Goal: Find contact information: Find contact information

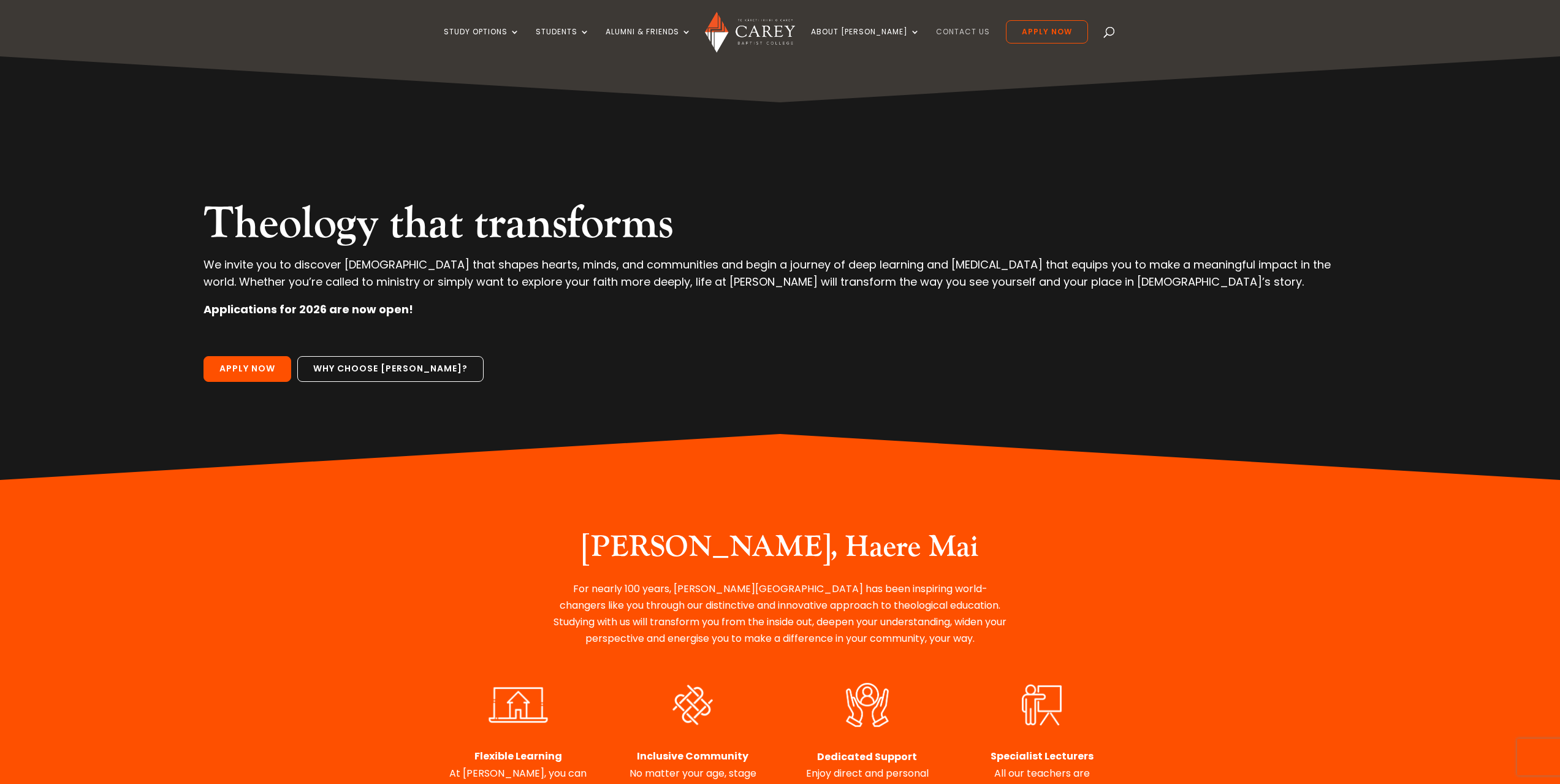
click at [948, 27] on link "Contact Us" at bounding box center [962, 42] width 54 height 29
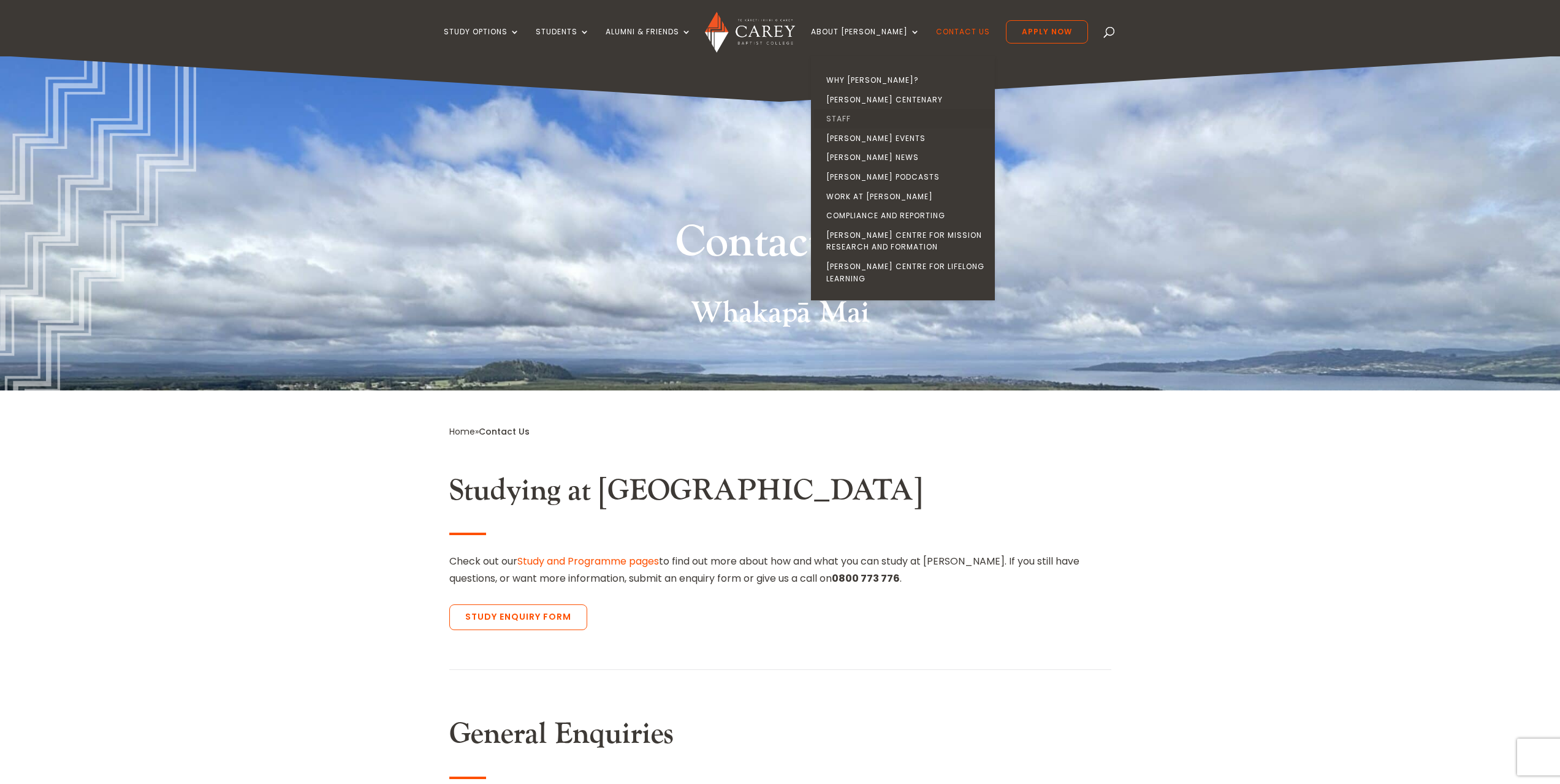
click at [866, 118] on link "Staff" at bounding box center [906, 119] width 184 height 20
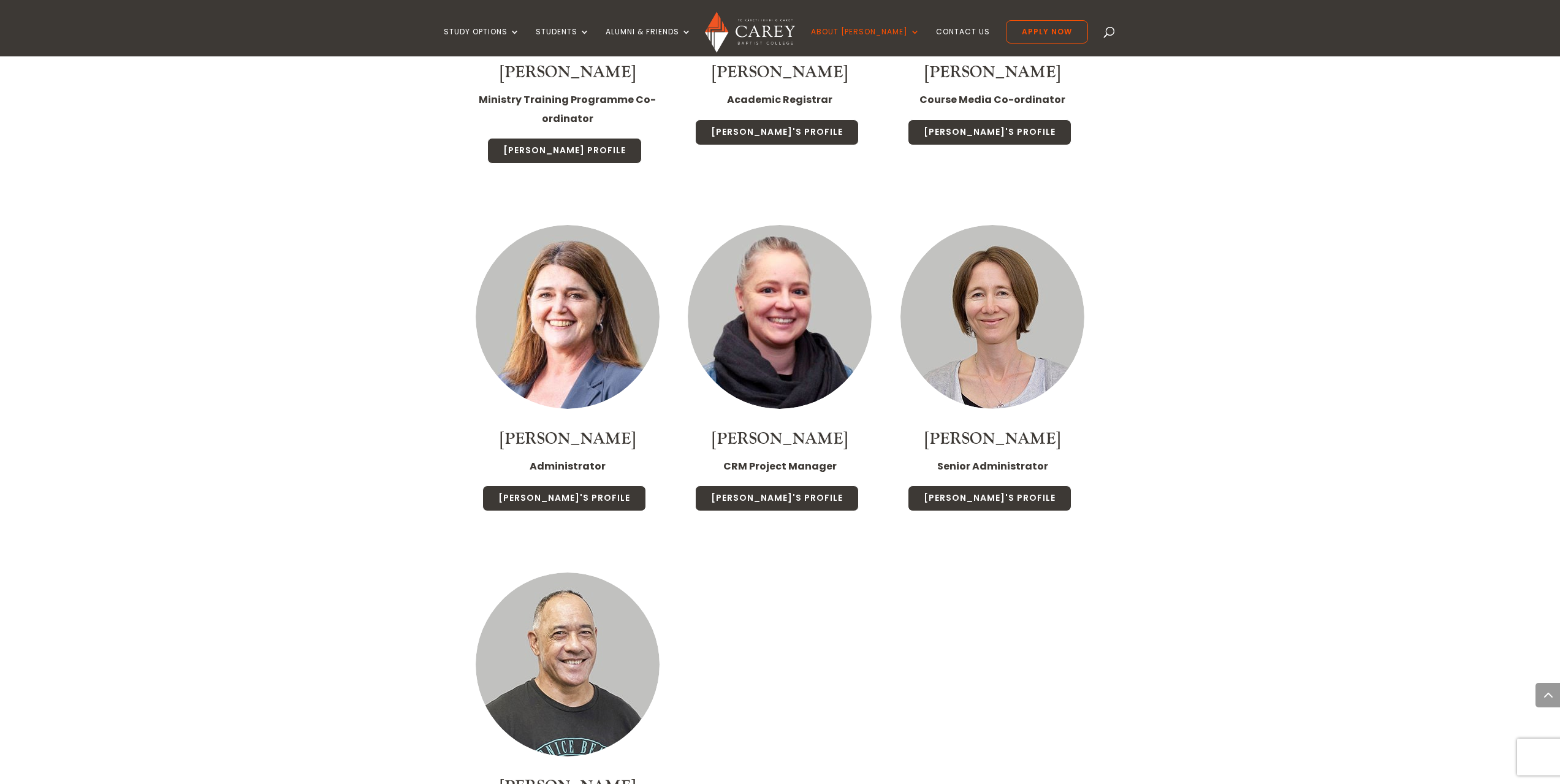
scroll to position [4719, 0]
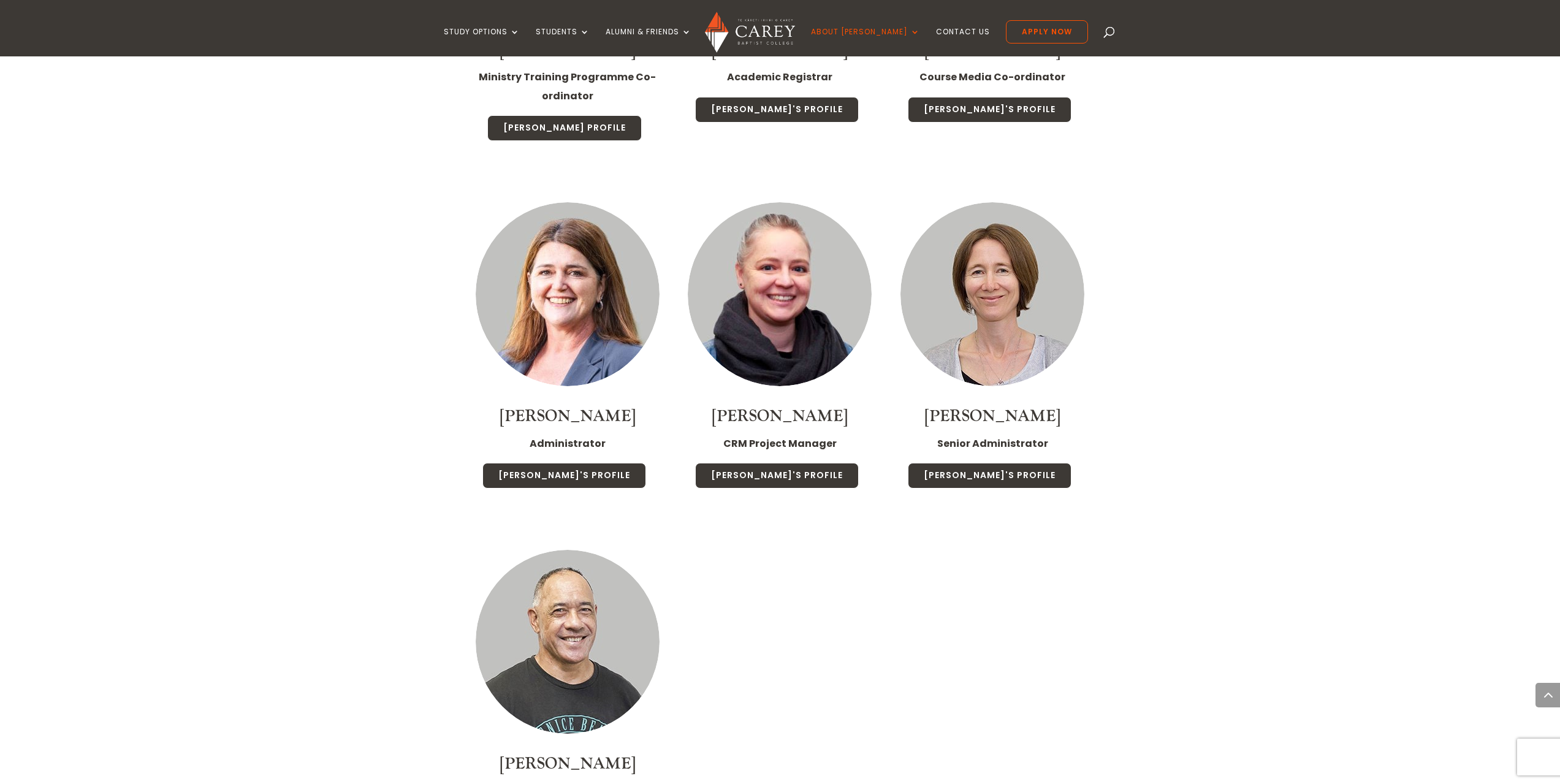
click at [1016, 217] on img at bounding box center [992, 294] width 184 height 184
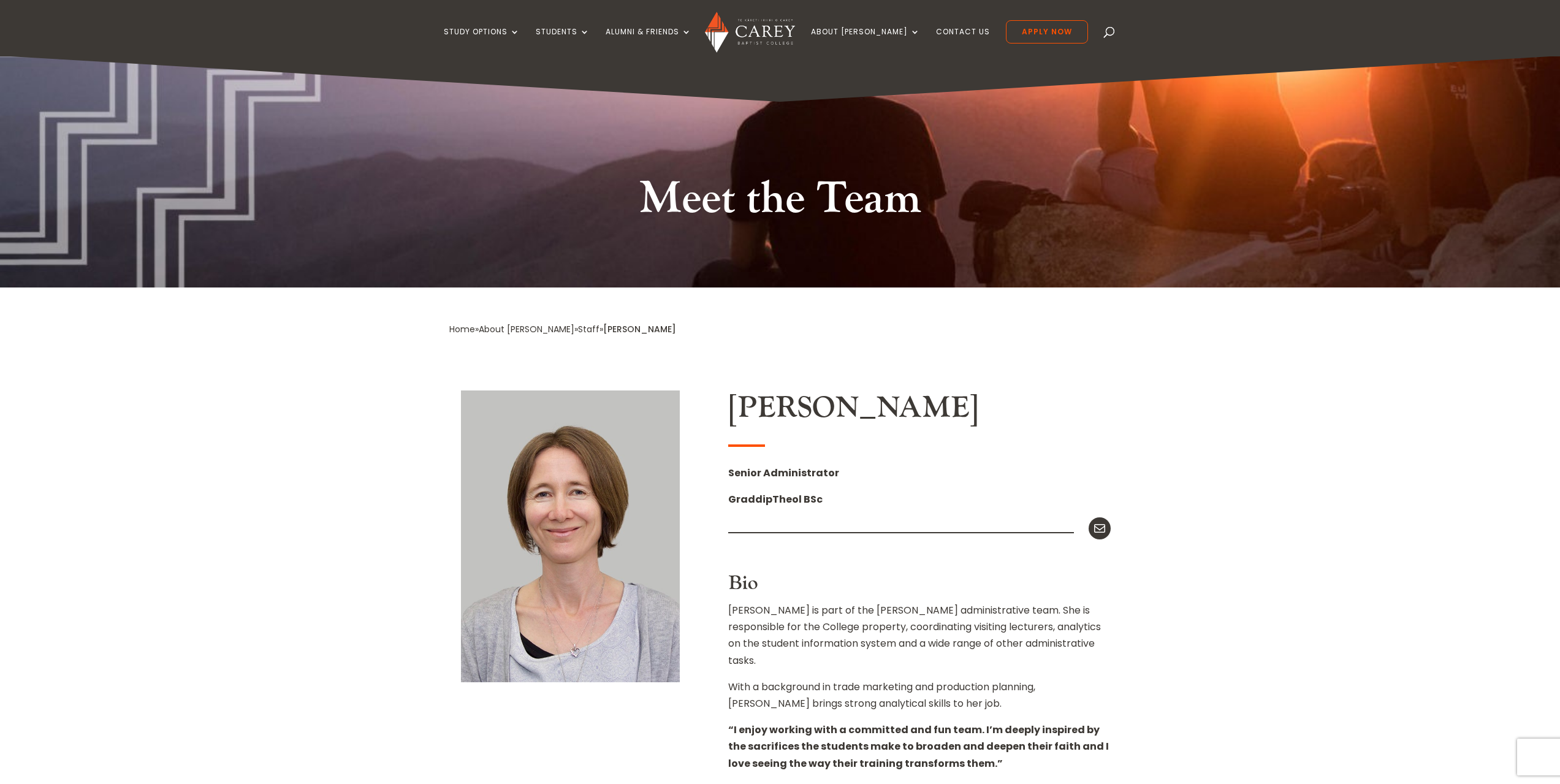
click at [932, 26] on ul "Study Options Certificate in Christian Leadership (Micro-credential) Intermissi…" at bounding box center [766, 38] width 644 height 36
click at [936, 27] on link "Contact Us" at bounding box center [962, 42] width 54 height 29
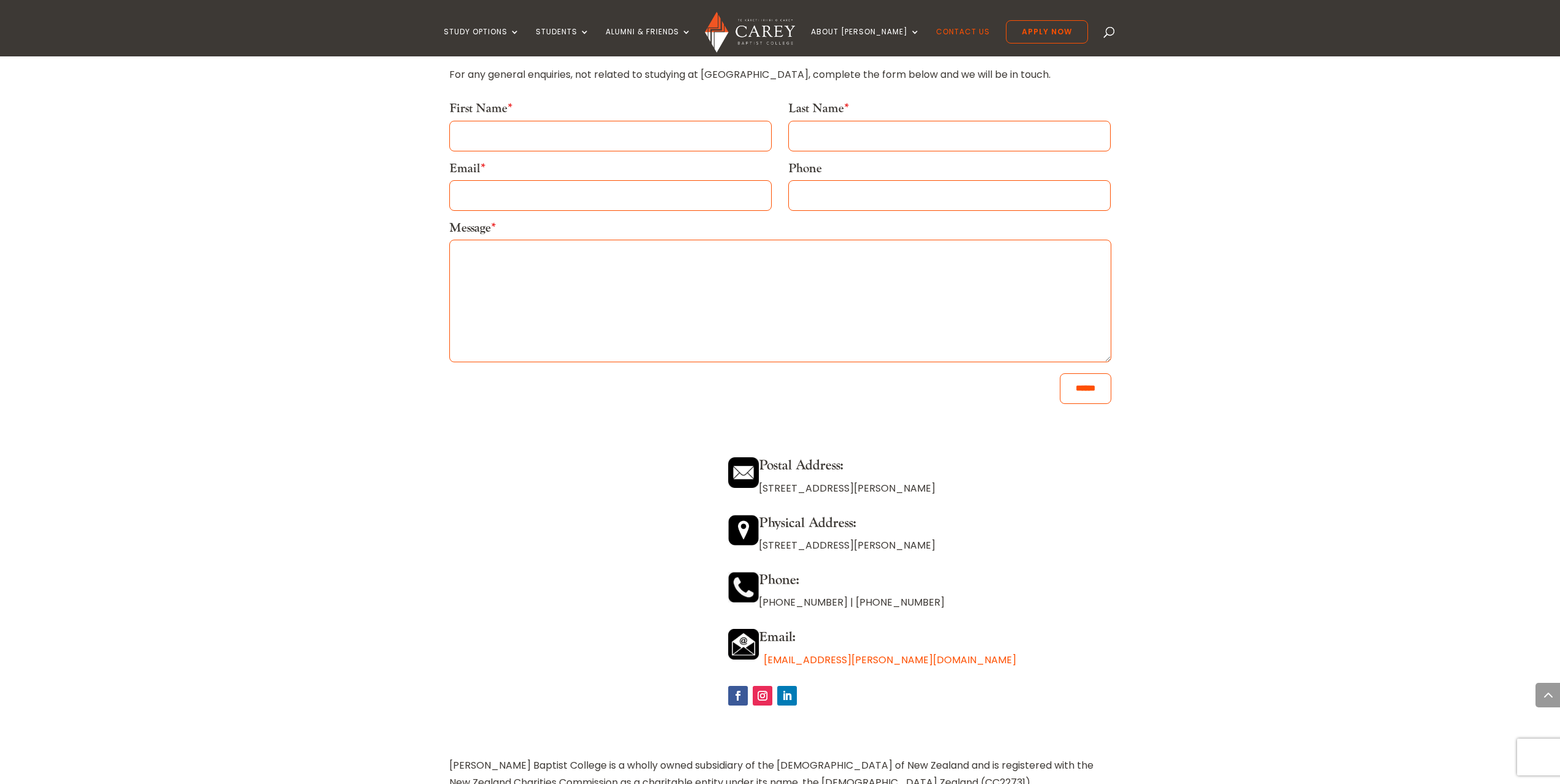
scroll to position [735, 0]
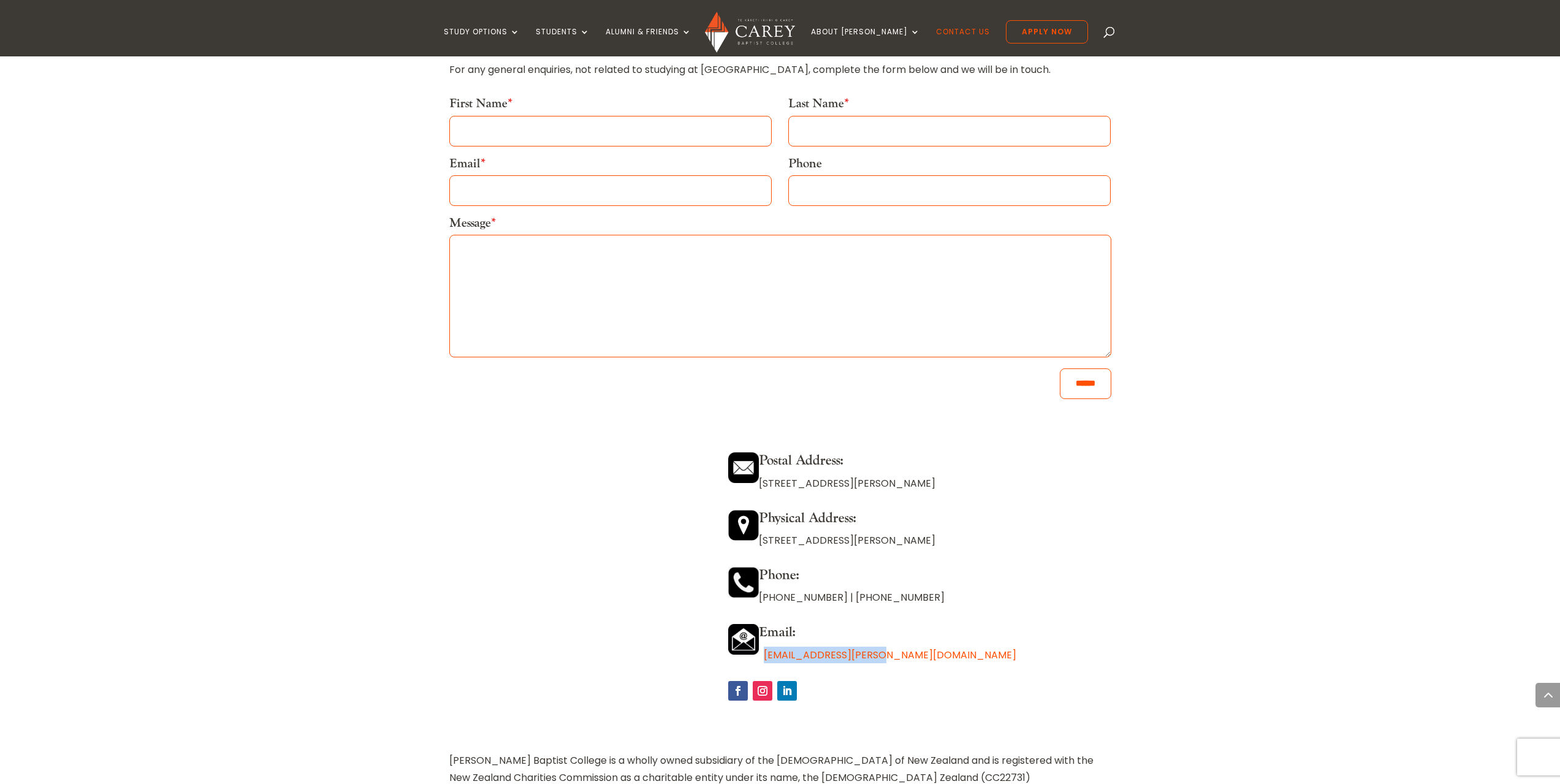
drag, startPoint x: 882, startPoint y: 650, endPoint x: 766, endPoint y: 650, distance: 116.0
click at [766, 650] on p "[EMAIL_ADDRESS][PERSON_NAME][DOMAIN_NAME]" at bounding box center [919, 655] width 383 height 16
copy link "[EMAIL_ADDRESS][PERSON_NAME][DOMAIN_NAME]"
